Goal: Task Accomplishment & Management: Manage account settings

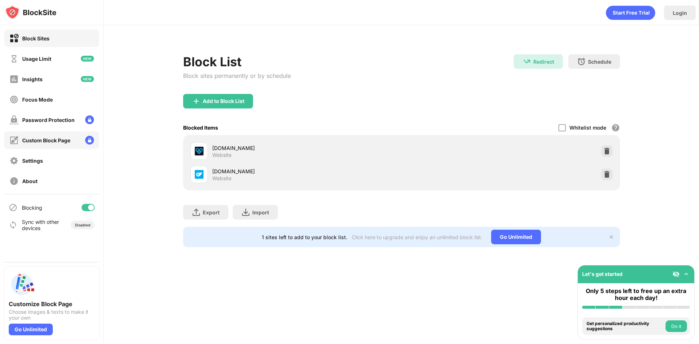
click at [64, 142] on div "Custom Block Page" at bounding box center [46, 140] width 48 height 6
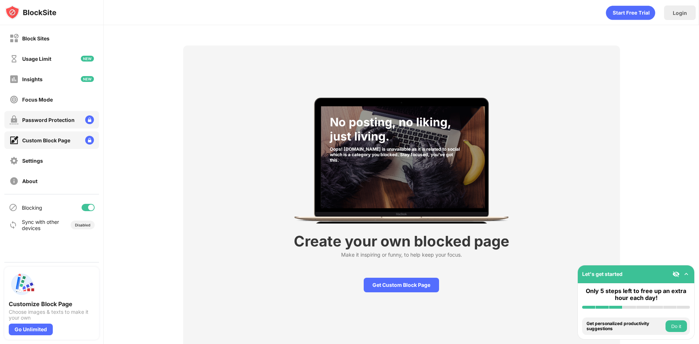
click at [63, 120] on div "Password Protection" at bounding box center [48, 120] width 52 height 6
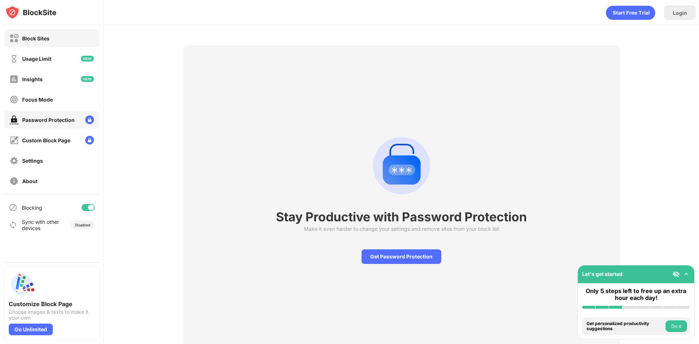
click at [43, 40] on div "Block Sites" at bounding box center [35, 38] width 27 height 6
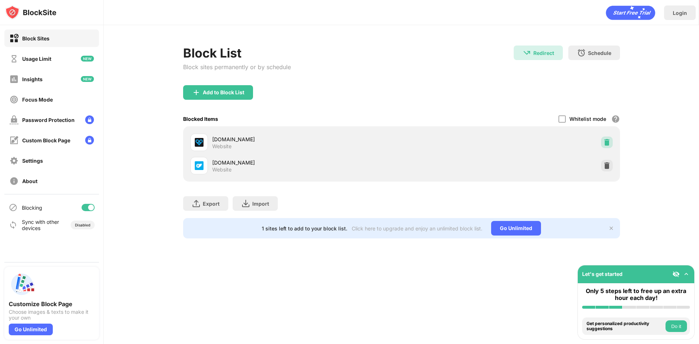
click at [605, 142] on img at bounding box center [606, 142] width 7 height 7
